Goal: Transaction & Acquisition: Purchase product/service

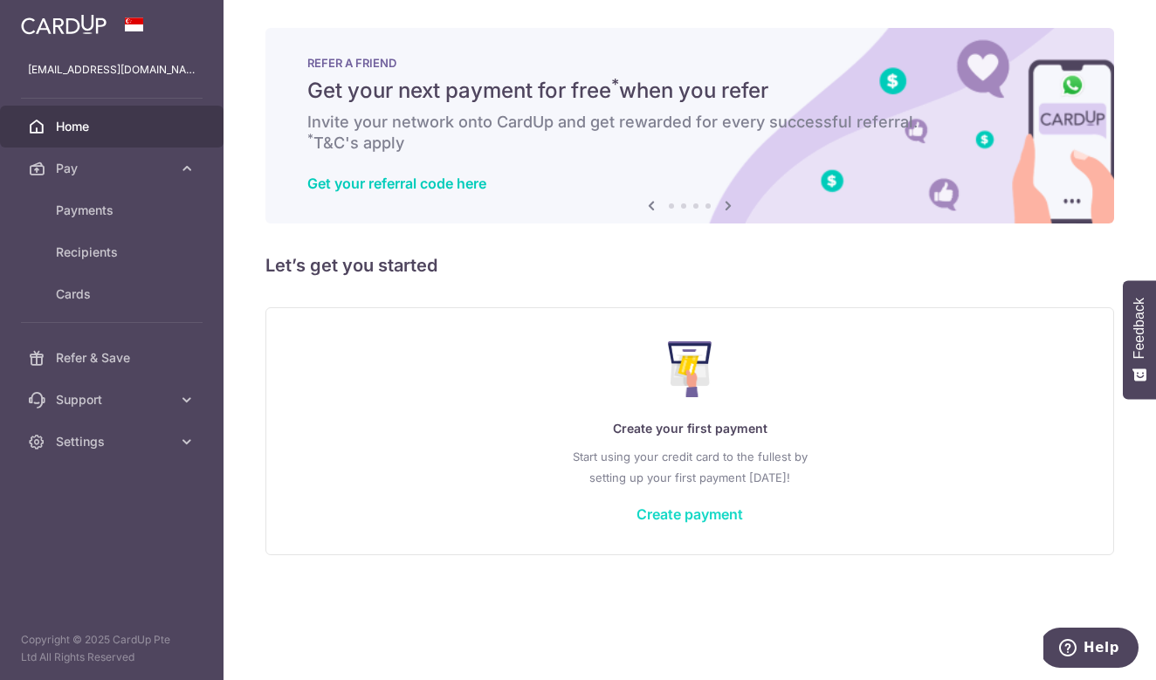
click at [716, 521] on link "Create payment" at bounding box center [690, 514] width 107 height 17
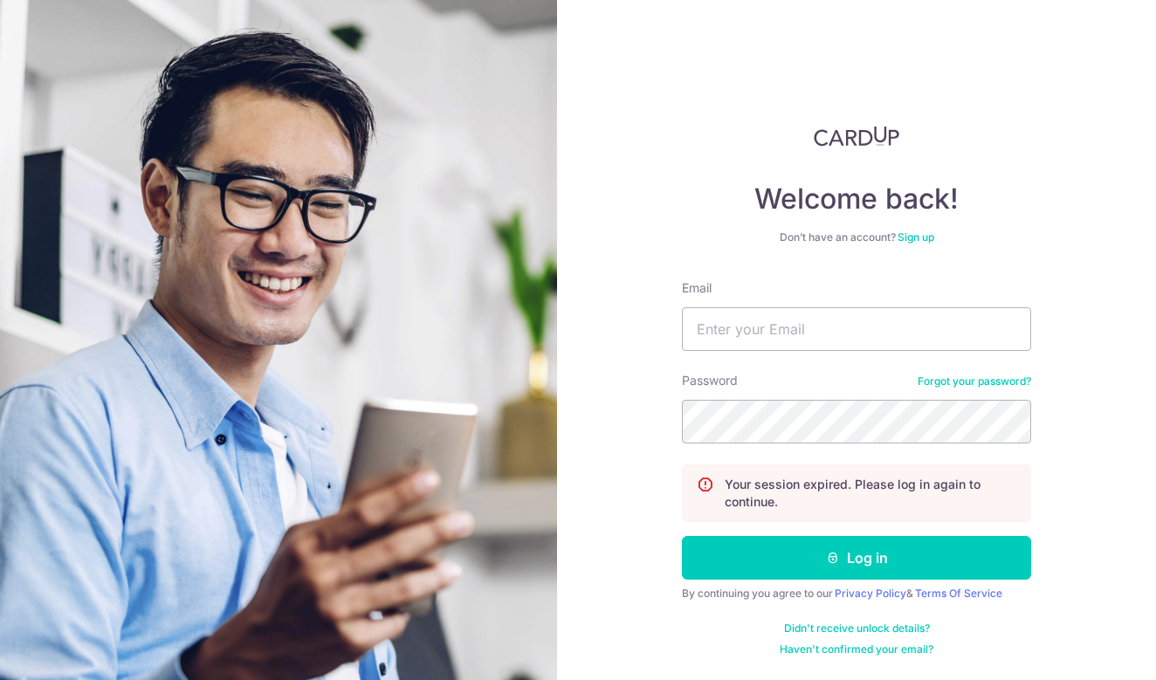
click at [714, 514] on div "Your session expired. Please log in again to continue." at bounding box center [856, 494] width 349 height 58
click at [806, 362] on form "Email Password Forgot your password? Your session expired. Please log in again …" at bounding box center [856, 467] width 349 height 377
click at [782, 327] on input "Email" at bounding box center [856, 329] width 349 height 44
type input "syira_98@hotmail.com"
click at [857, 558] on button "Log in" at bounding box center [856, 558] width 349 height 44
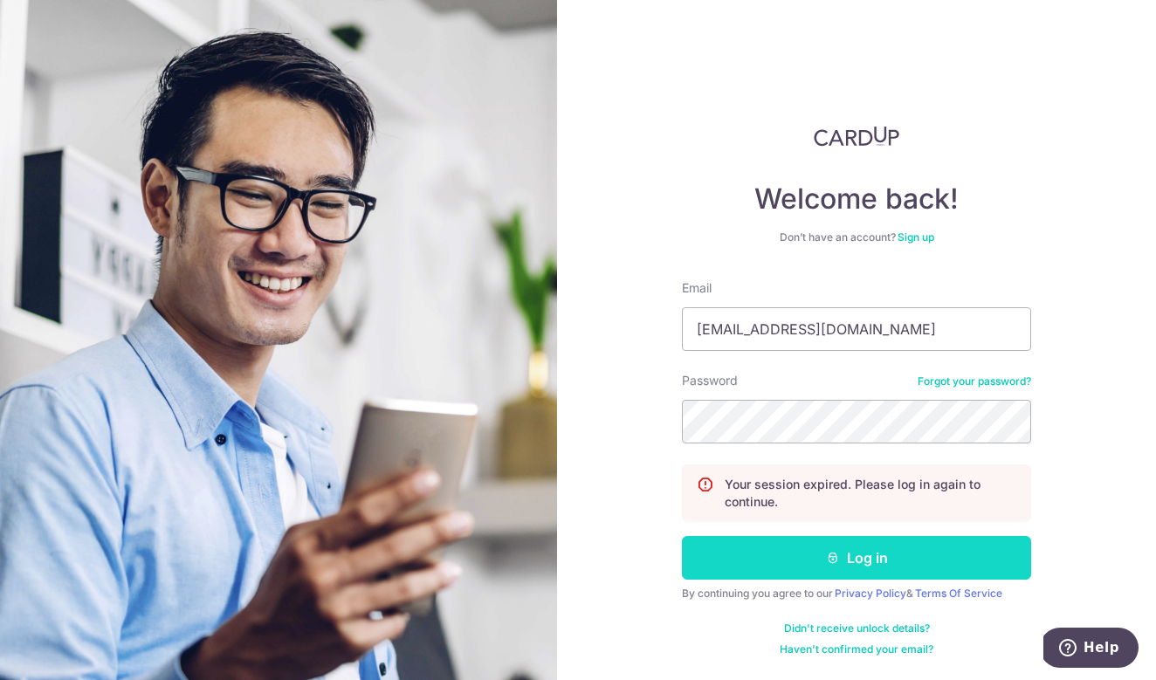
click at [827, 545] on button "Log in" at bounding box center [856, 558] width 349 height 44
click at [840, 575] on button "Log in" at bounding box center [856, 558] width 349 height 44
click at [844, 563] on button "Log in" at bounding box center [856, 558] width 349 height 44
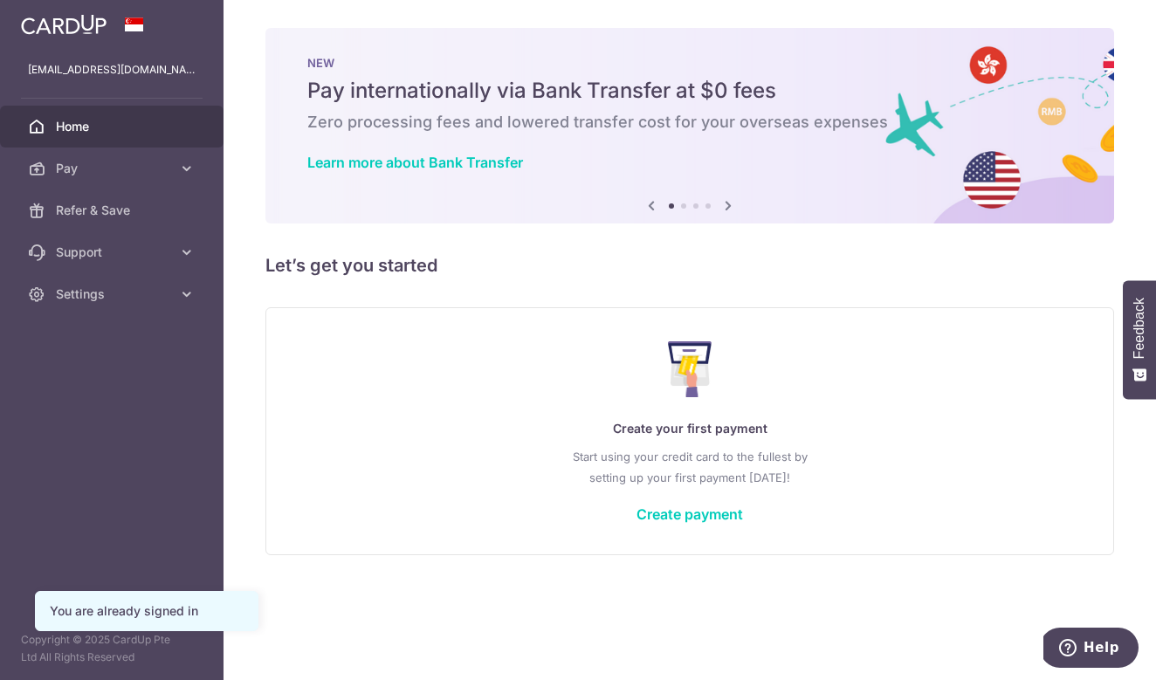
click at [697, 495] on div "Create your first payment Start using your credit card to the fullest by settin…" at bounding box center [689, 430] width 805 height 207
click at [697, 509] on link "Create payment" at bounding box center [690, 514] width 107 height 17
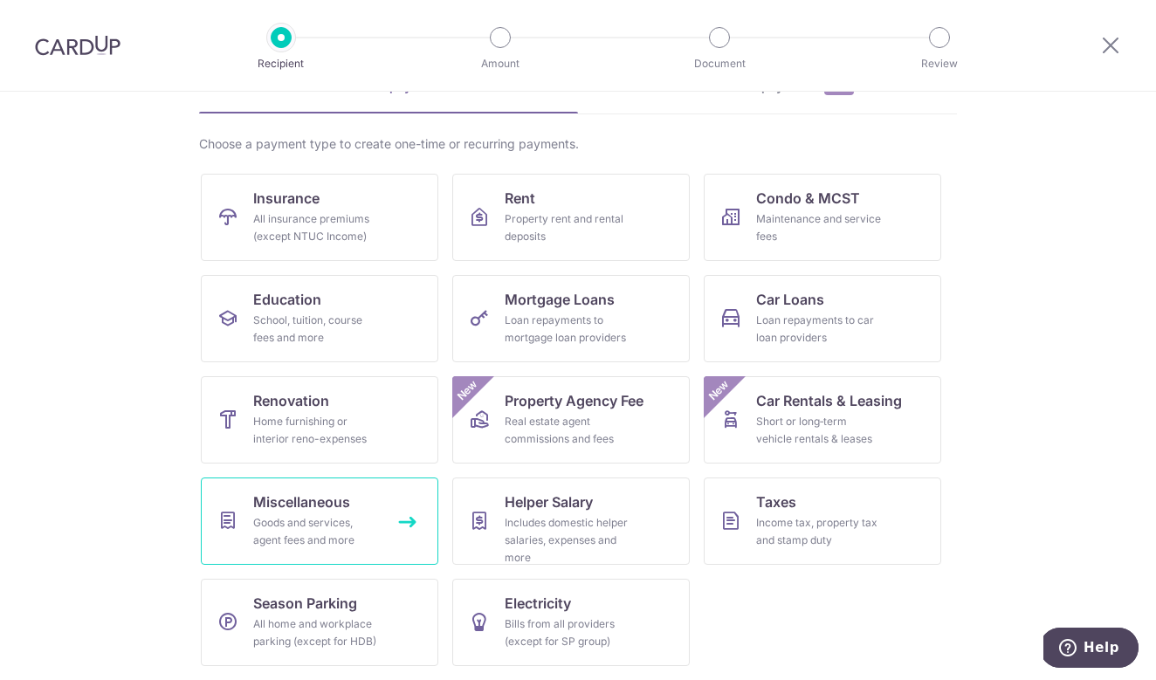
scroll to position [101, 0]
click at [284, 510] on span "Miscellaneous" at bounding box center [301, 502] width 97 height 21
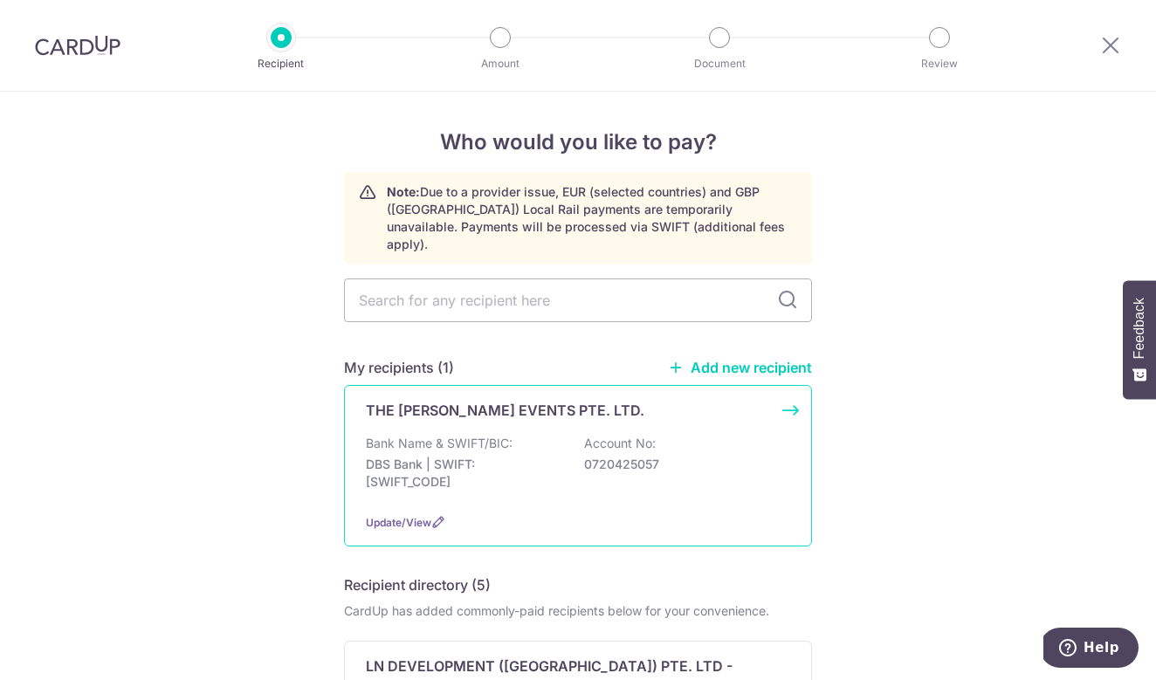
click at [606, 435] on p "Account No:" at bounding box center [620, 443] width 72 height 17
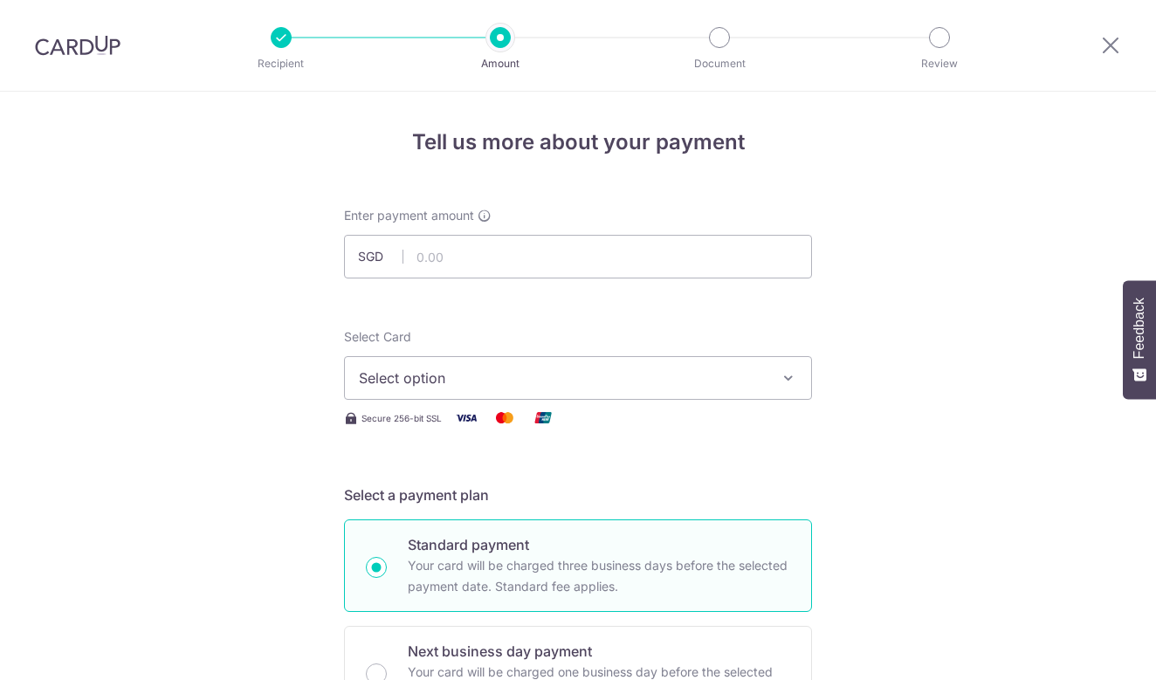
click at [516, 256] on input "text" at bounding box center [578, 257] width 468 height 44
paste input "$13,062.50"
type input "13,062.50"
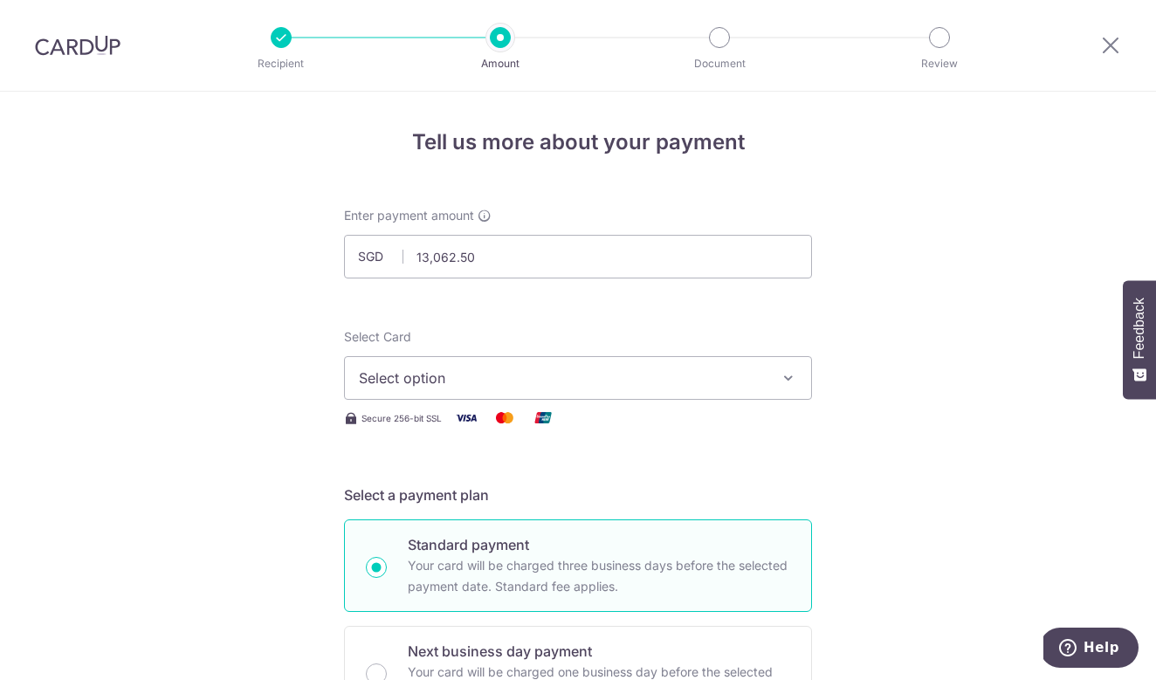
click at [536, 363] on button "Select option" at bounding box center [578, 378] width 468 height 44
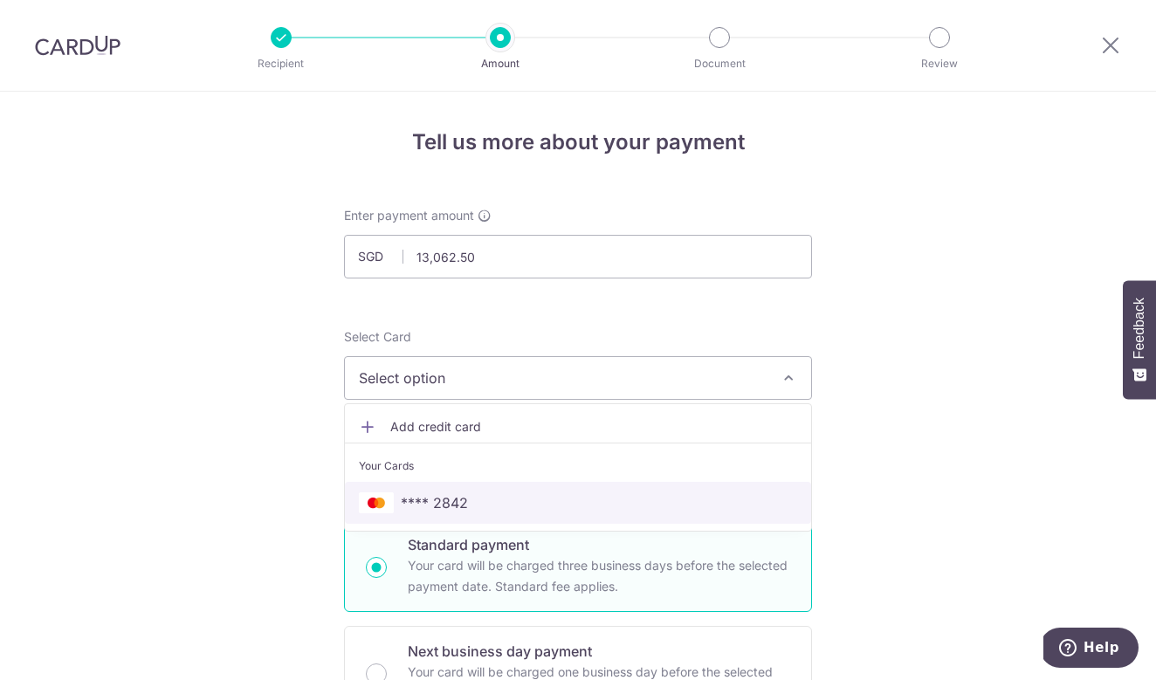
click at [467, 502] on span "**** 2842" at bounding box center [434, 503] width 67 height 21
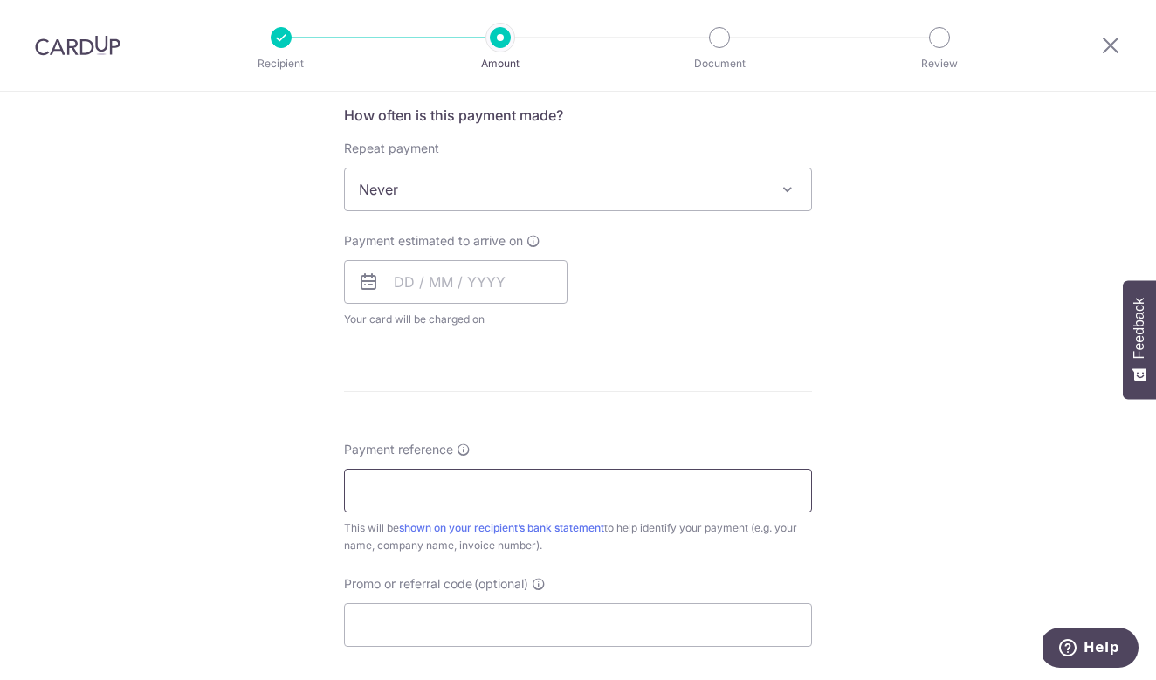
scroll to position [717, 0]
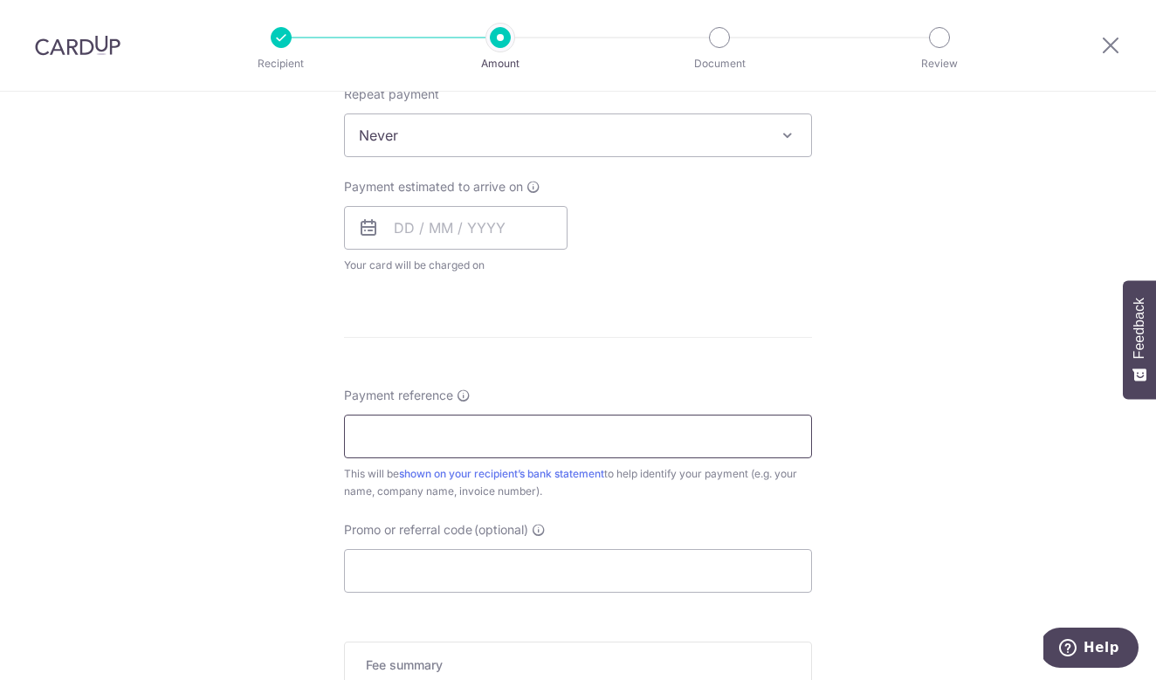
click at [430, 426] on input "Payment reference" at bounding box center [578, 437] width 468 height 44
click at [482, 589] on input "Promo or referral code (optional)" at bounding box center [578, 571] width 468 height 44
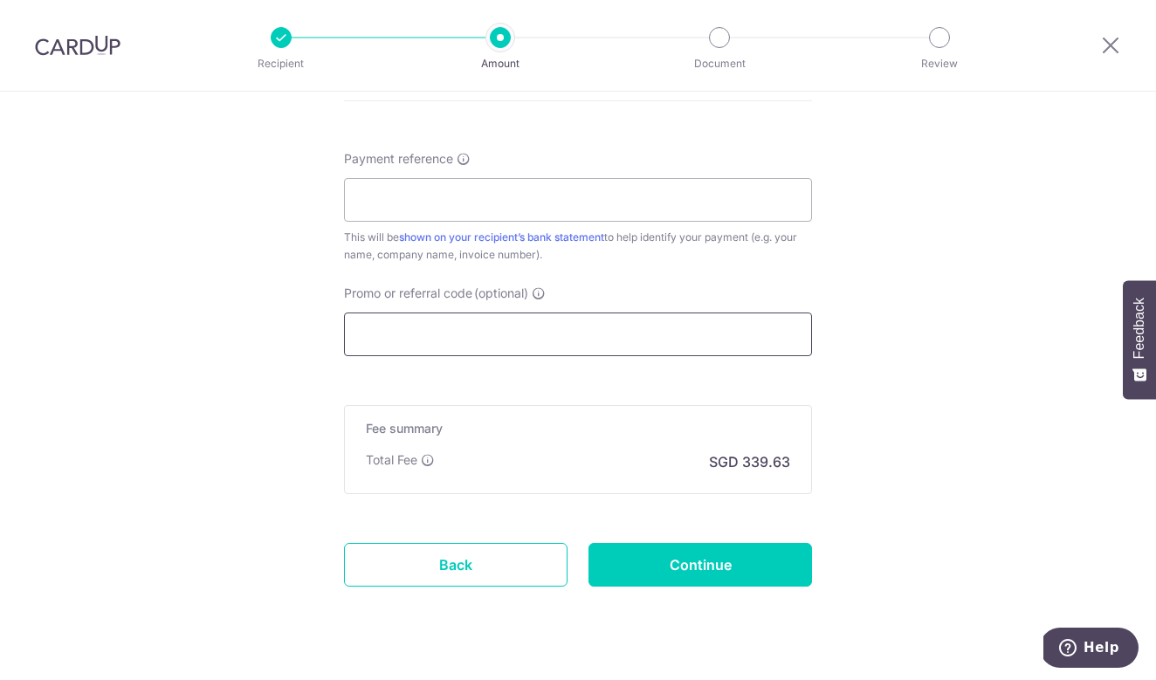
paste input "OFF225"
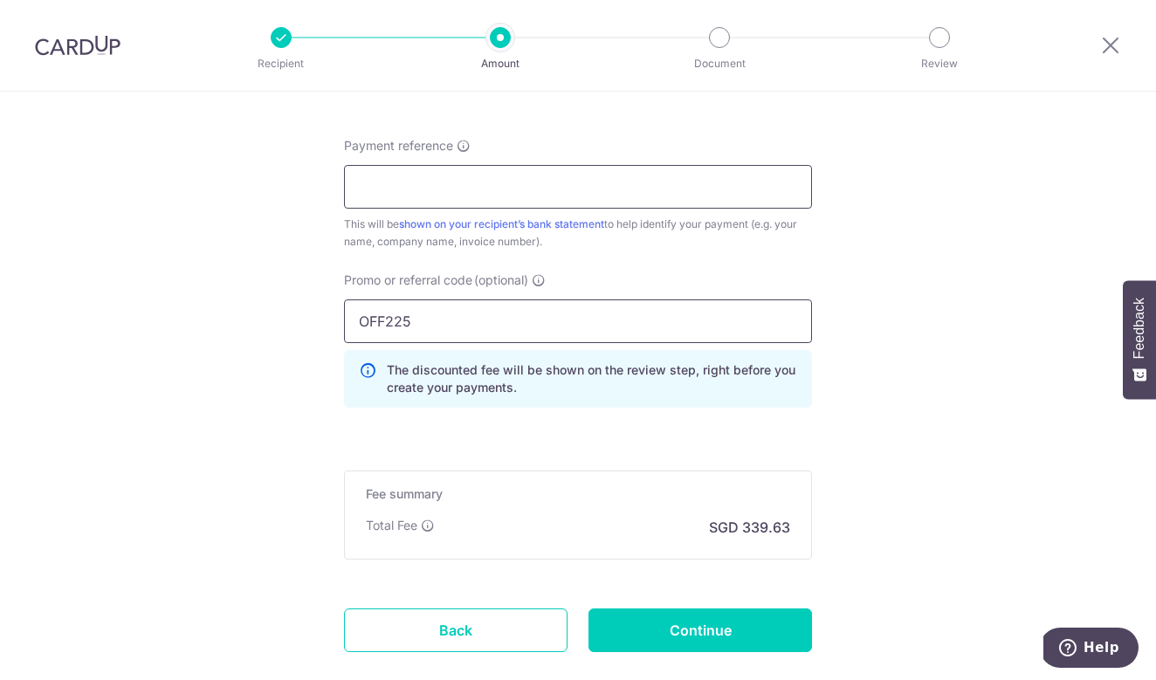
type input "OFF225"
click at [507, 198] on input "Payment reference" at bounding box center [578, 187] width 468 height 44
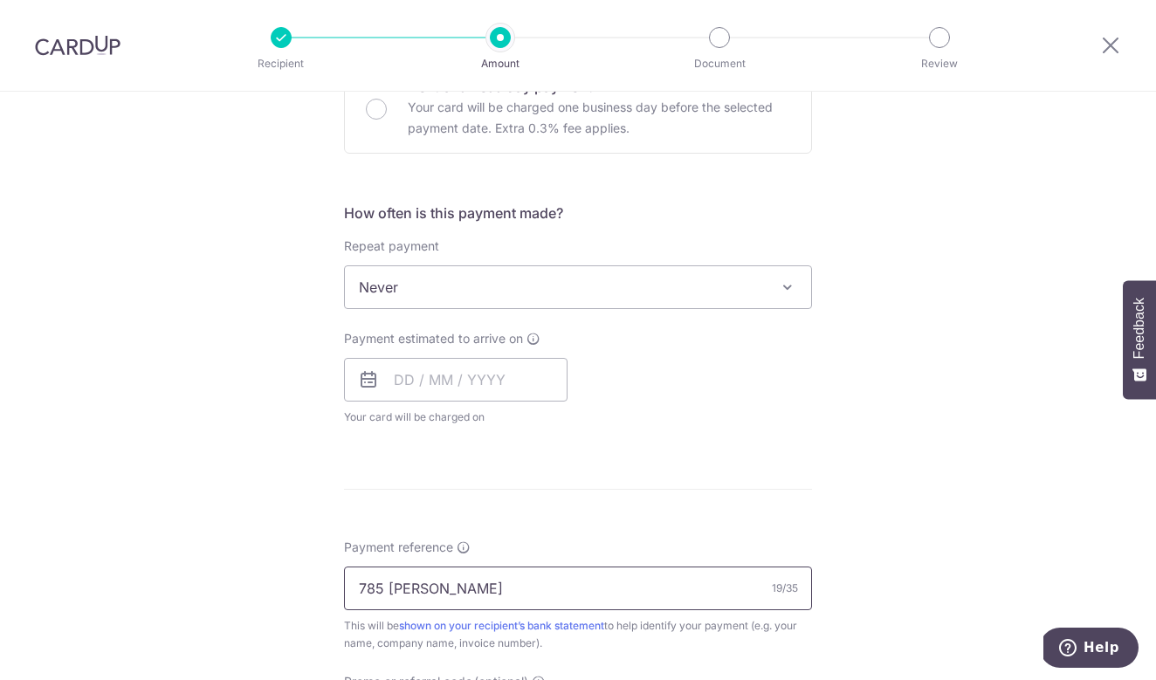
scroll to position [523, 0]
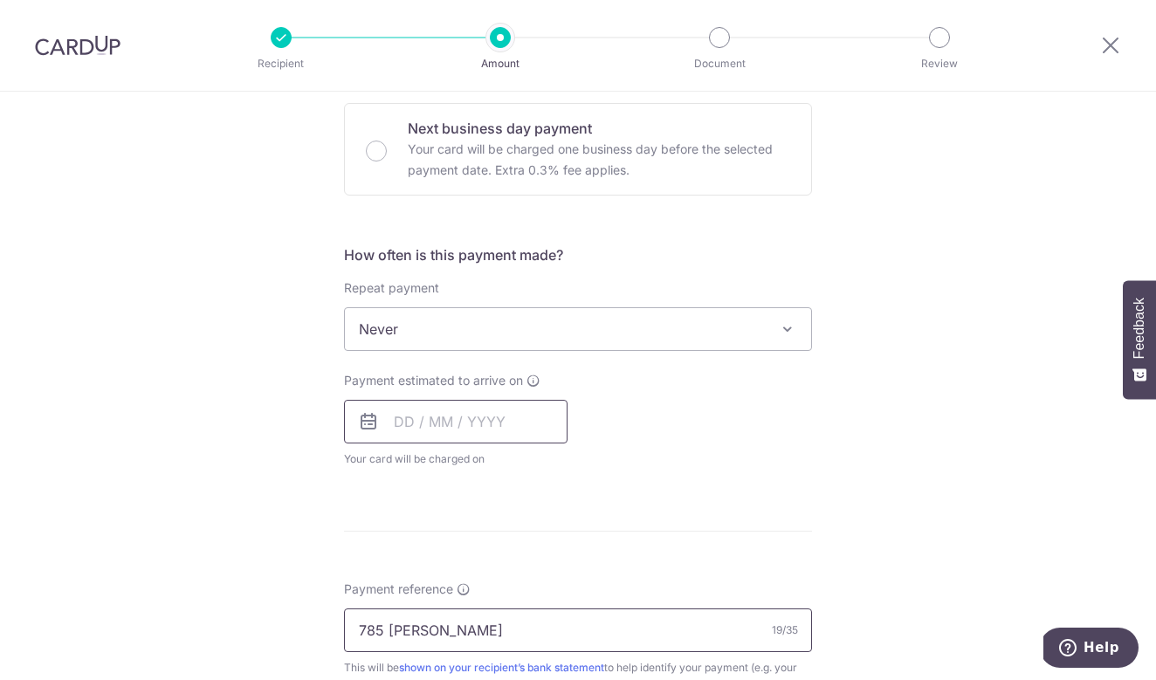
type input "785 [PERSON_NAME]"
click at [402, 422] on input "text" at bounding box center [456, 422] width 224 height 44
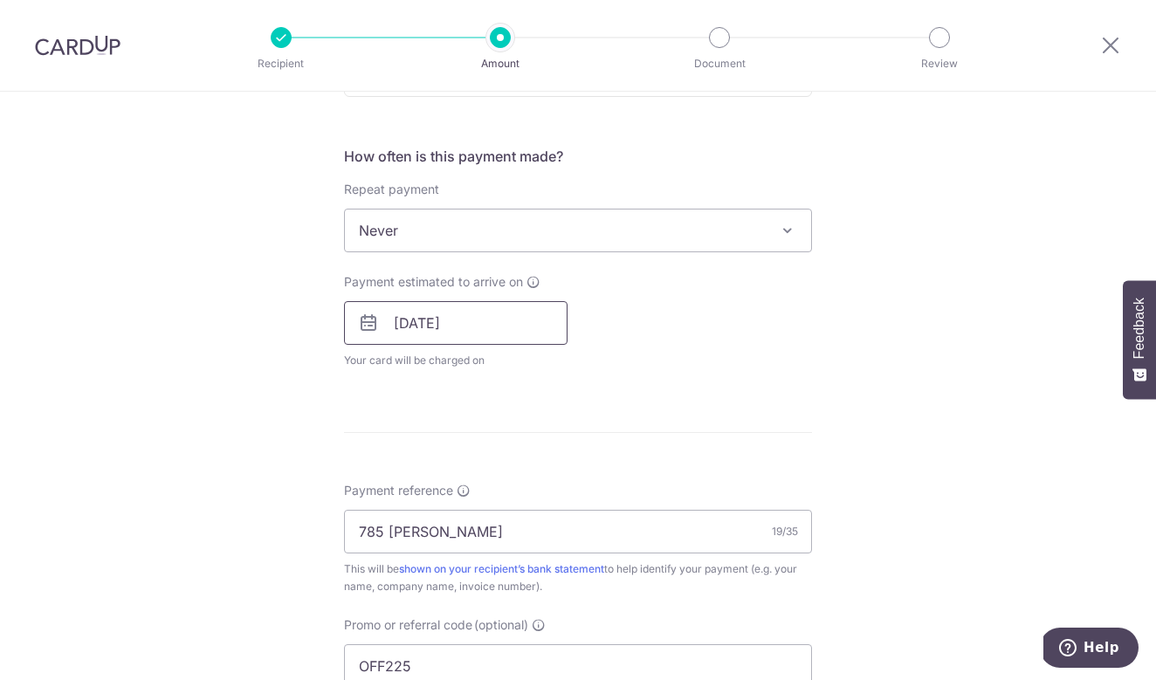
scroll to position [624, 0]
type input "[DATE]"
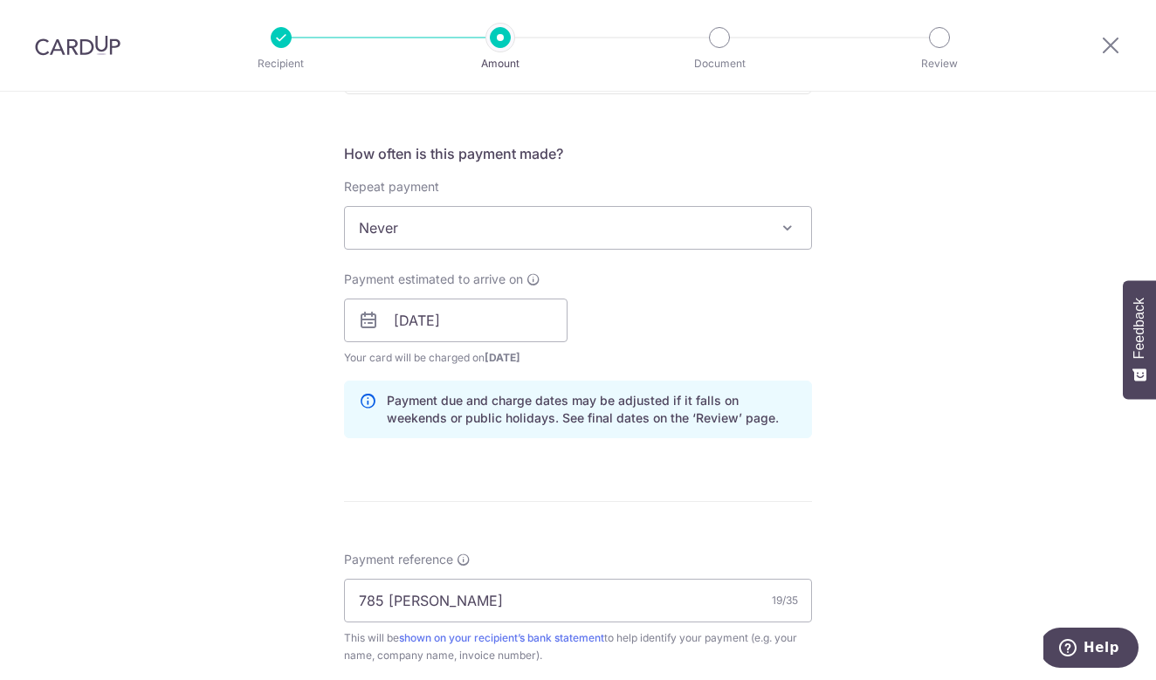
click at [753, 412] on form "Enter payment amount SGD 13,062.50 13062.50 Select Card **** 2842 Add credit ca…" at bounding box center [578, 349] width 468 height 1533
click at [748, 412] on p "Payment due and charge dates may be adjusted if it falls on weekends or public …" at bounding box center [592, 409] width 410 height 35
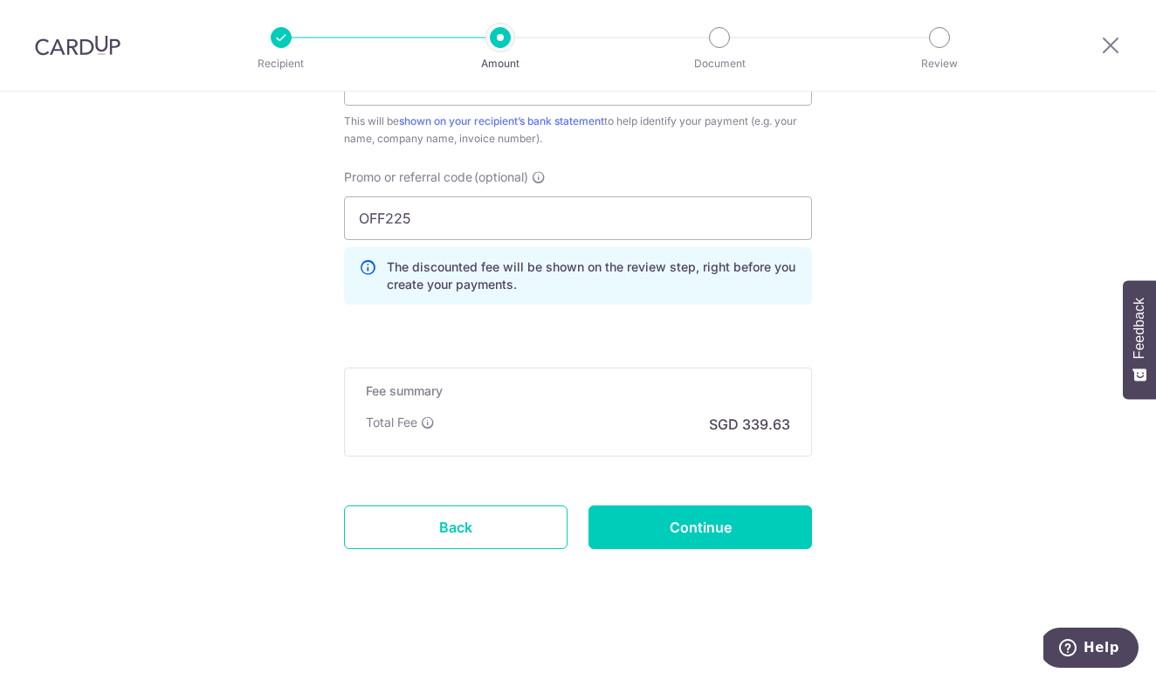
scroll to position [1141, 0]
click at [718, 512] on input "Continue" at bounding box center [701, 528] width 224 height 44
type input "Create Schedule"
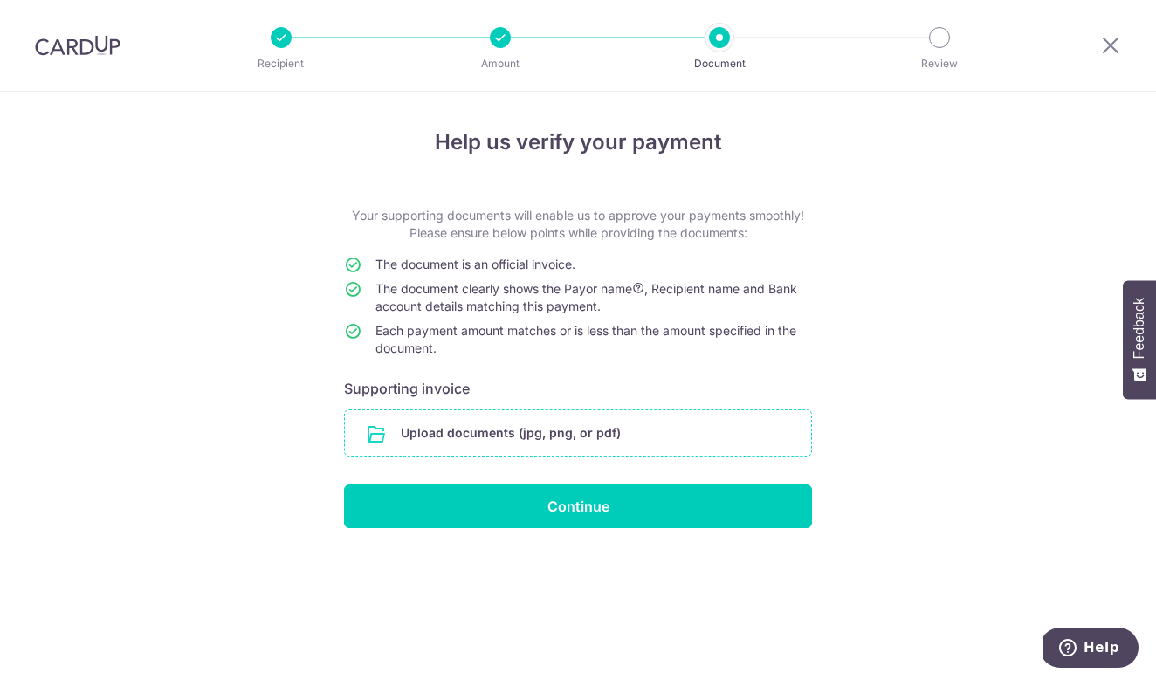
click at [444, 443] on input "file" at bounding box center [578, 432] width 466 height 45
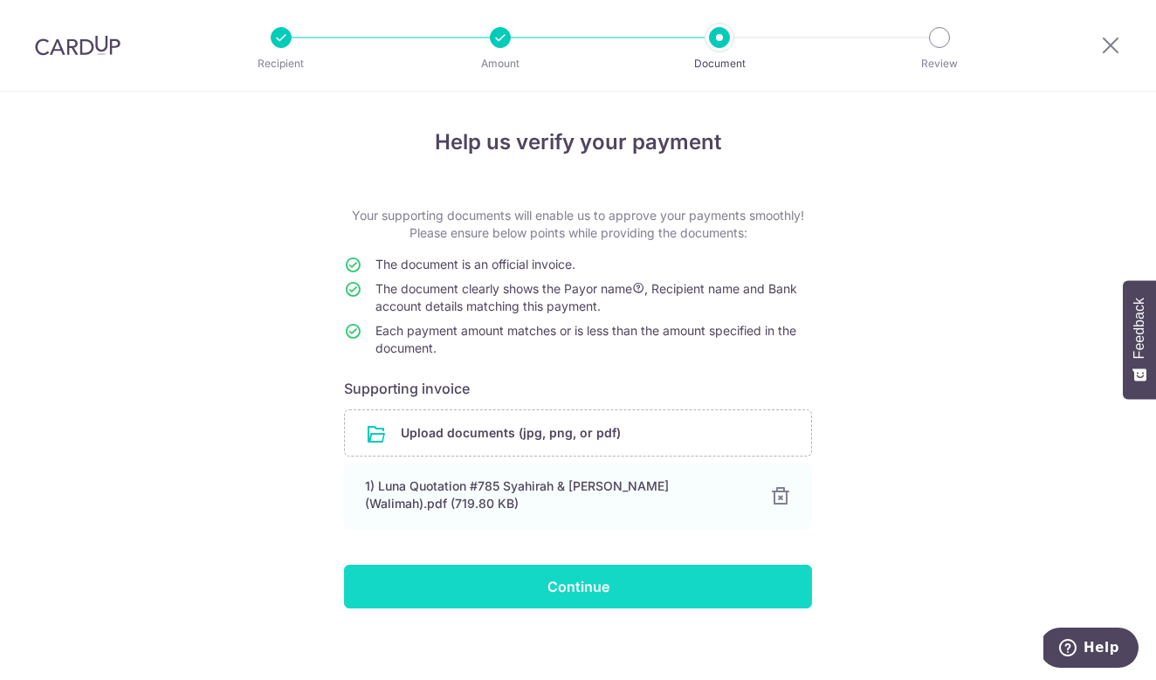
click at [582, 581] on input "Continue" at bounding box center [578, 587] width 468 height 44
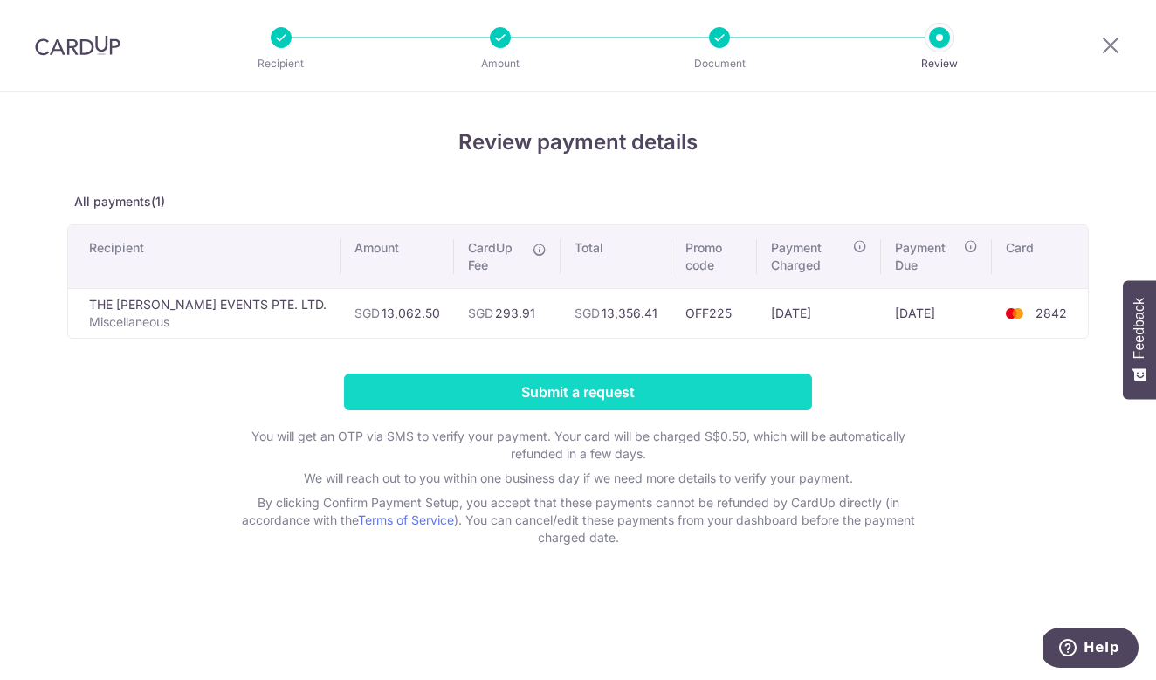
click at [584, 397] on input "Submit a request" at bounding box center [578, 392] width 468 height 37
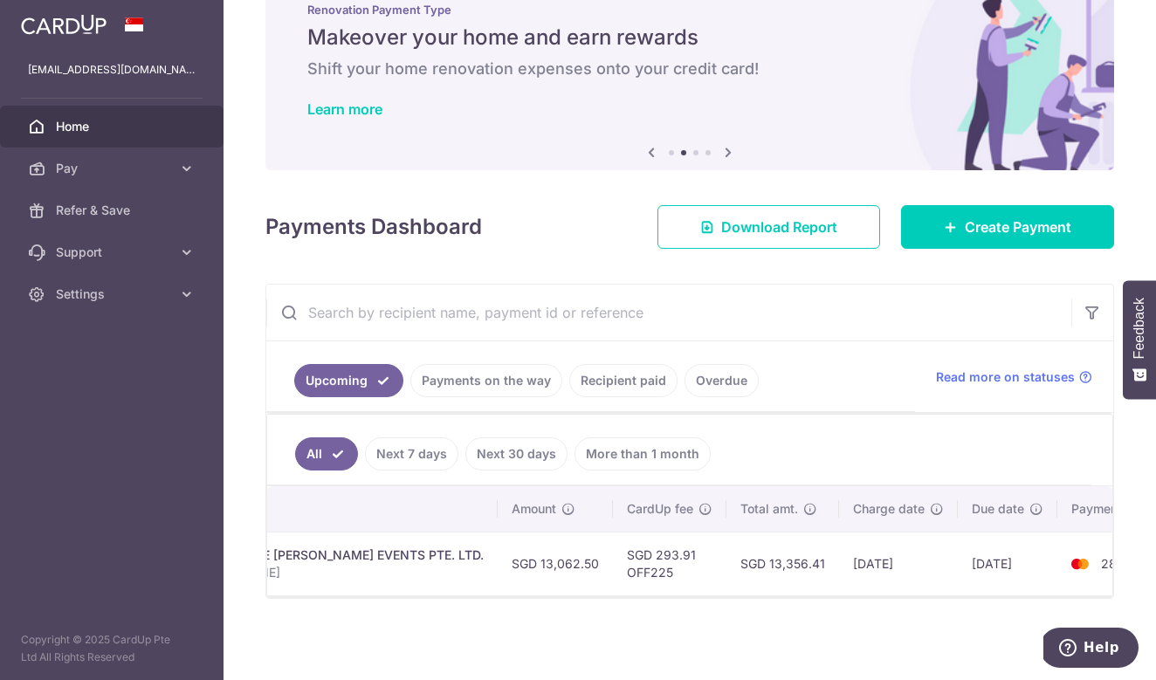
scroll to position [54, 0]
click at [787, 230] on span "Download Report" at bounding box center [779, 226] width 116 height 21
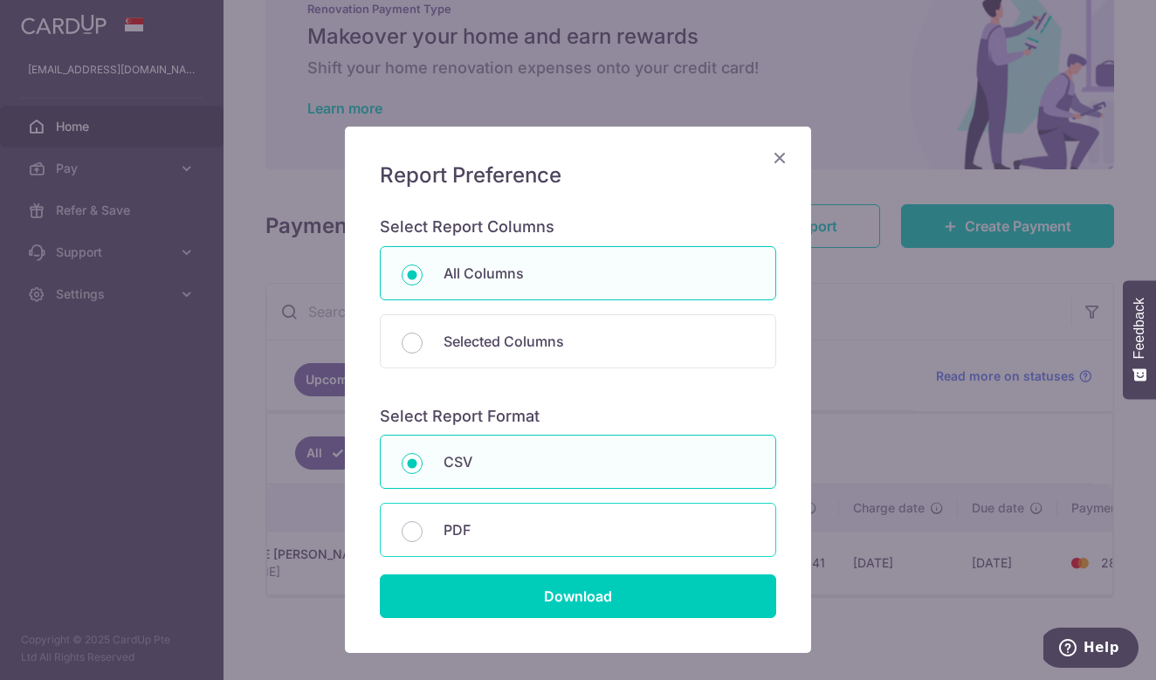
click at [567, 520] on p "PDF" at bounding box center [599, 530] width 311 height 21
click at [423, 521] on input "PDF" at bounding box center [412, 531] width 21 height 21
radio input "false"
radio input "true"
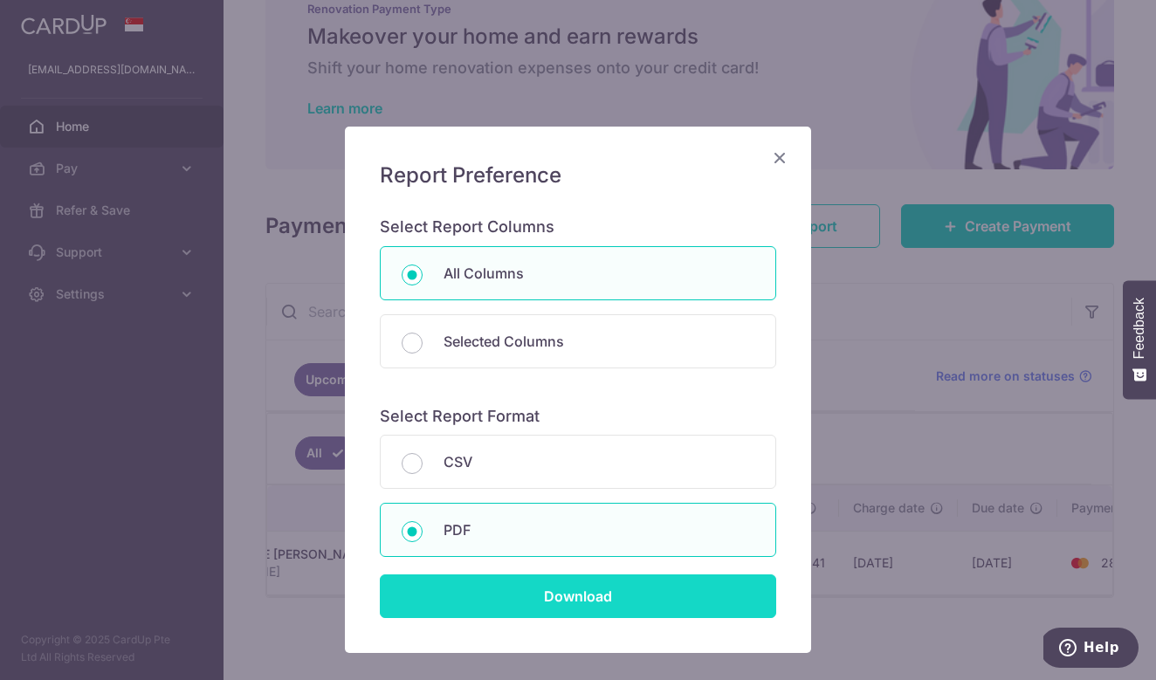
click at [572, 593] on input "Download" at bounding box center [578, 597] width 396 height 44
